Goal: Task Accomplishment & Management: Manage account settings

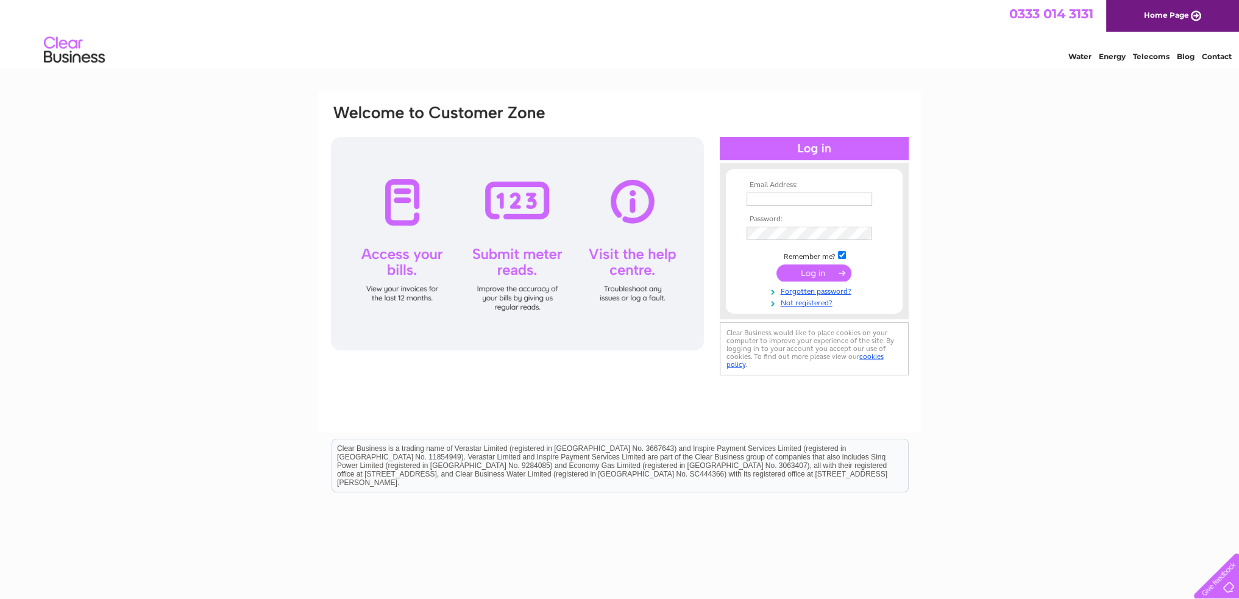
click at [807, 197] on input "text" at bounding box center [808, 199] width 125 height 13
type input "[EMAIL_ADDRESS][DOMAIN_NAME]"
click at [813, 275] on input "submit" at bounding box center [813, 273] width 75 height 17
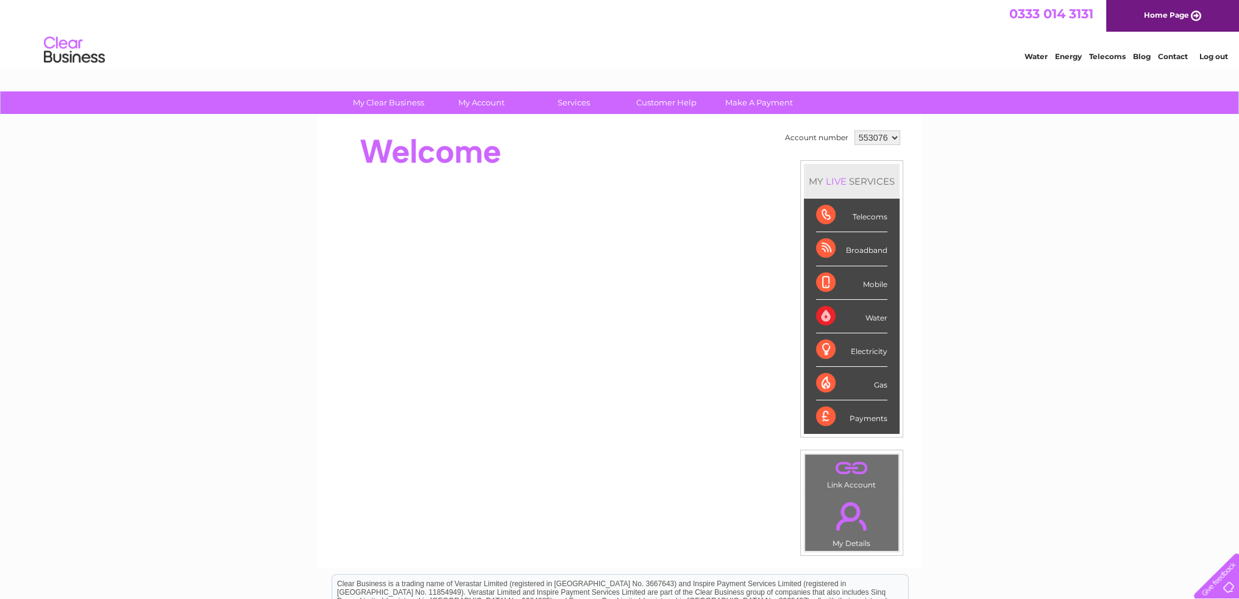
click at [1199, 157] on div "My Clear Business Login Details My Details My Preferences Link Account My Accou…" at bounding box center [619, 433] width 1239 height 685
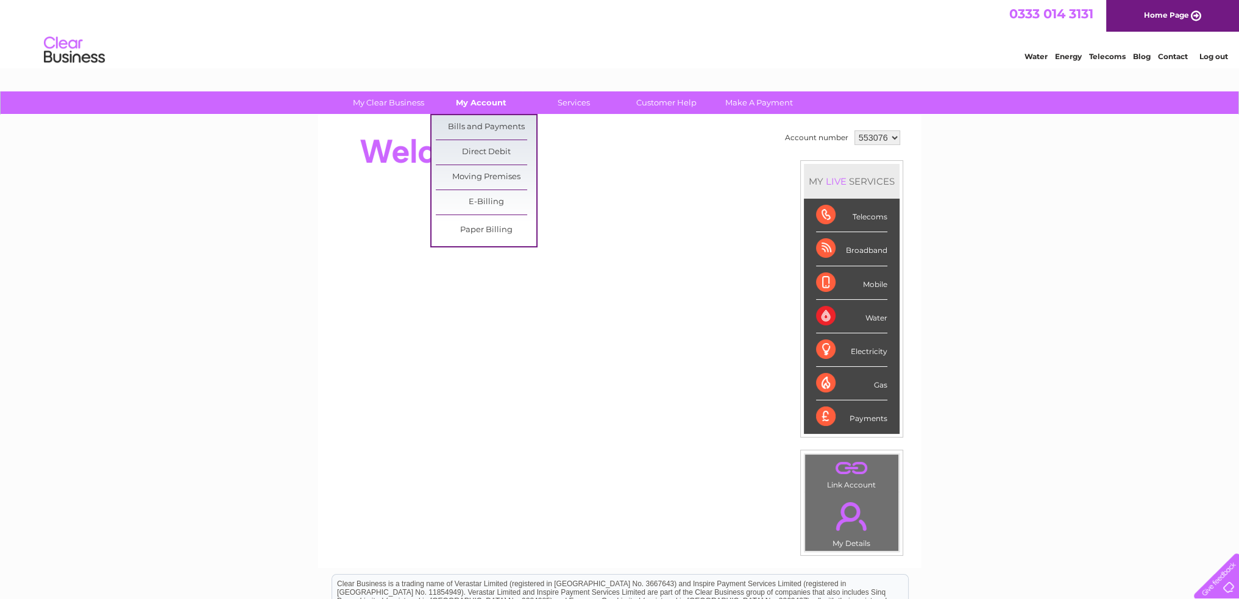
click at [471, 99] on link "My Account" at bounding box center [481, 102] width 101 height 23
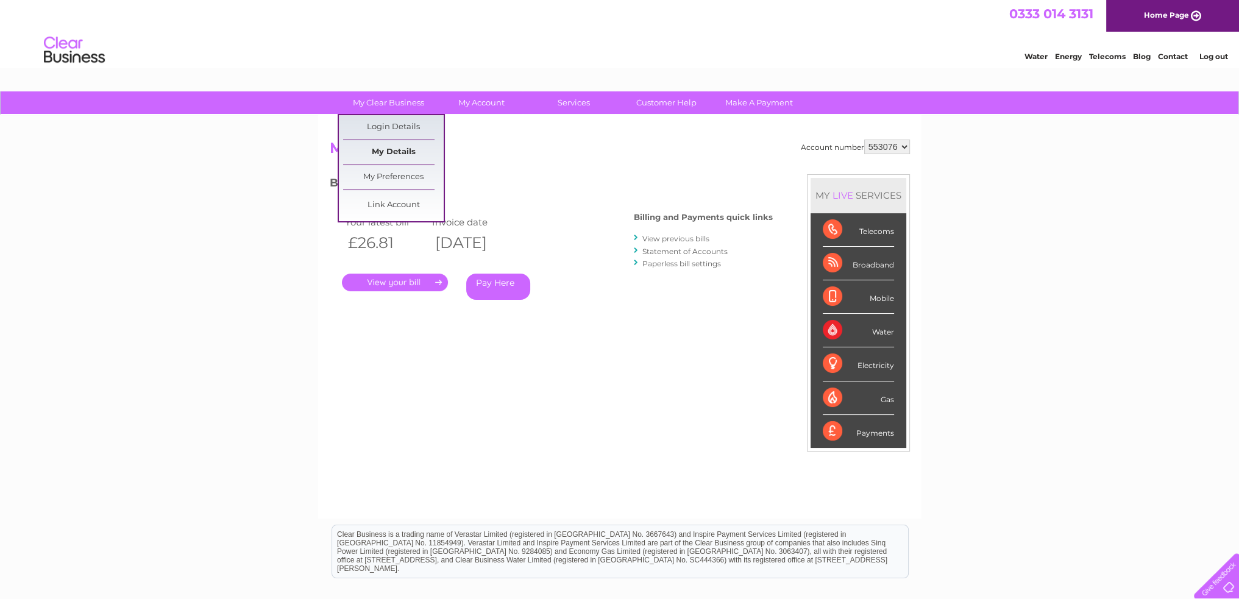
click at [397, 149] on link "My Details" at bounding box center [393, 152] width 101 height 24
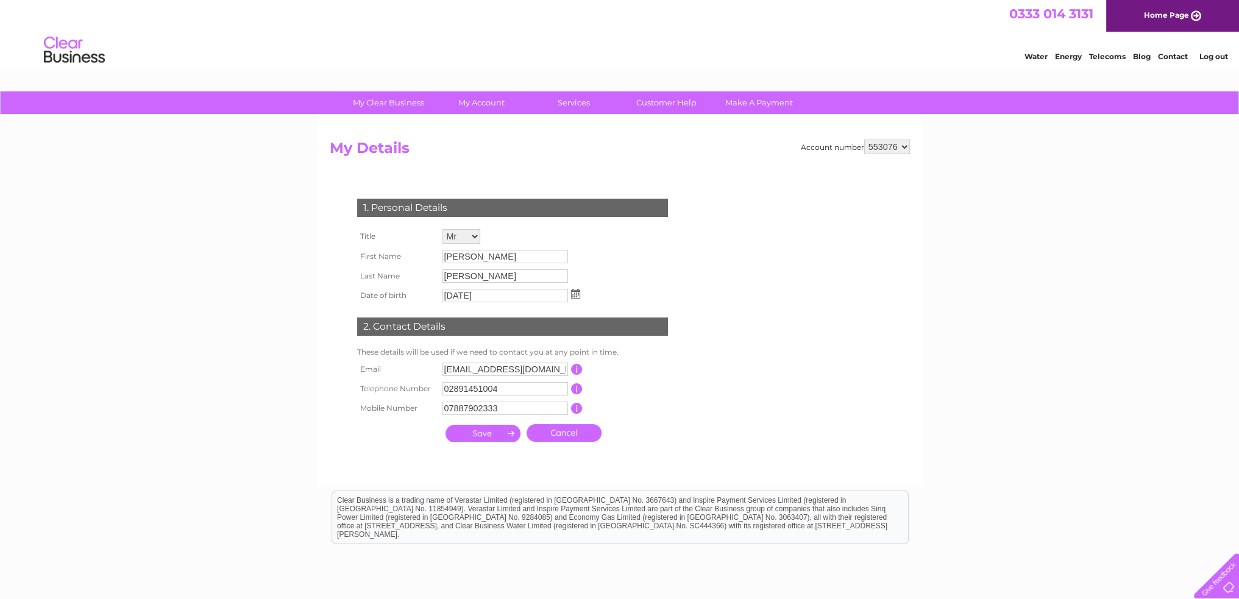
click at [897, 149] on select "553076" at bounding box center [887, 147] width 46 height 15
